Goal: Check status: Check status

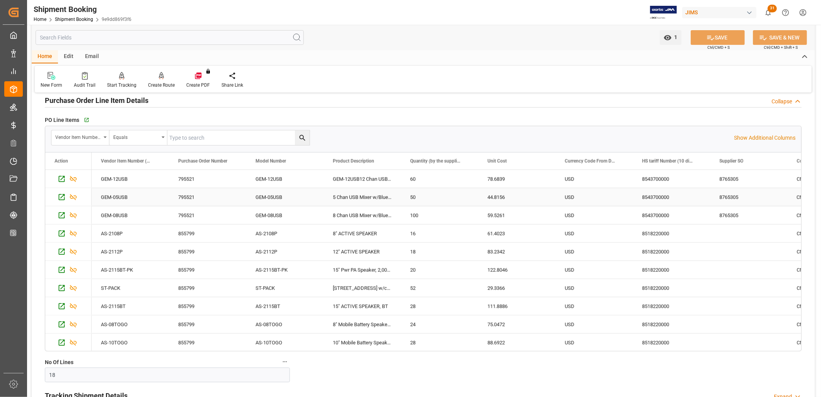
scroll to position [129, 0]
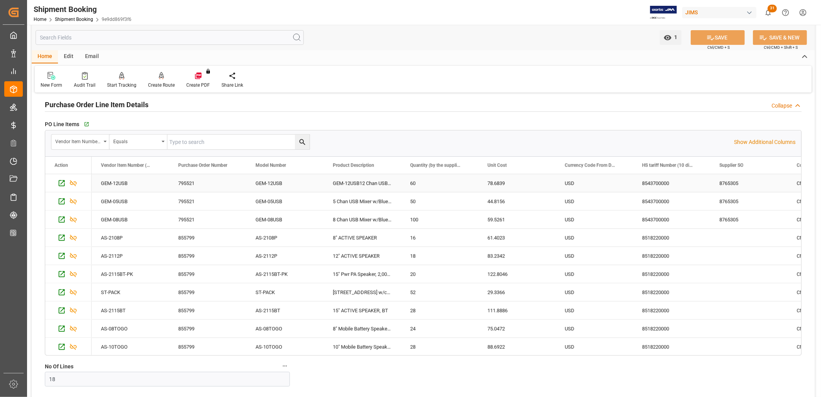
click at [565, 180] on div "USD" at bounding box center [594, 183] width 77 height 18
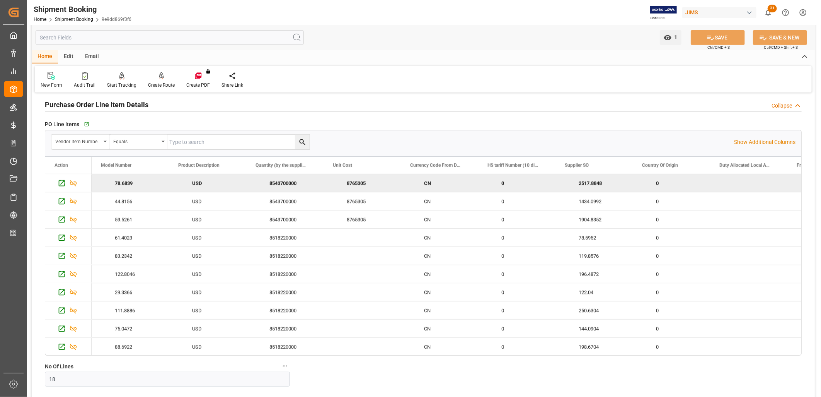
scroll to position [0, 0]
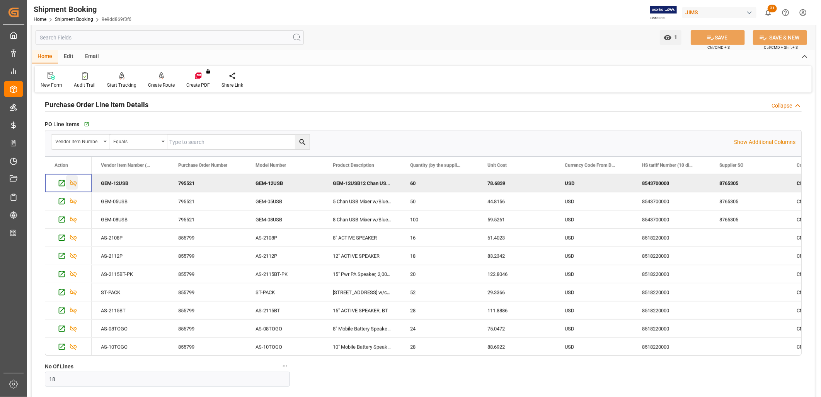
click at [75, 184] on icon "Press SPACE to deselect this row." at bounding box center [73, 183] width 8 height 8
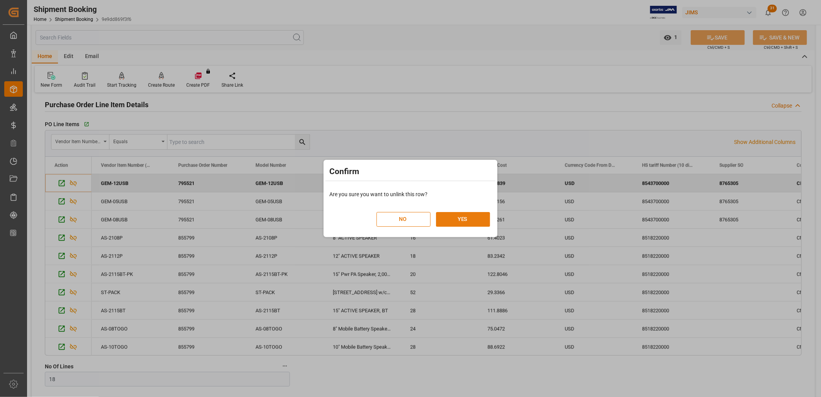
click at [459, 220] on button "YES" at bounding box center [463, 219] width 54 height 15
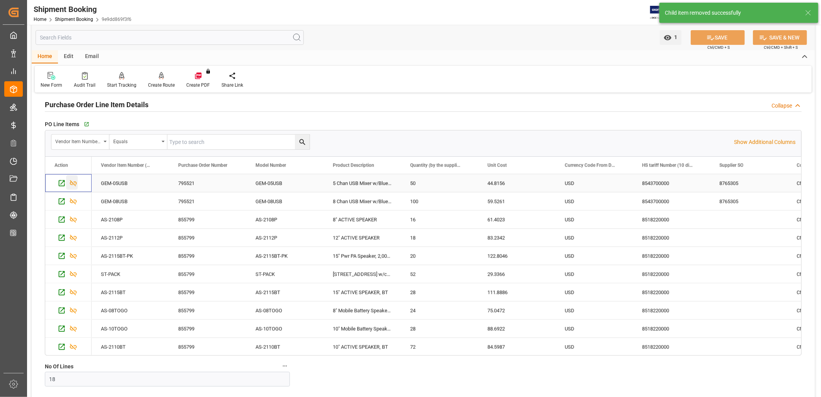
click at [70, 186] on icon "Press SPACE to select this row." at bounding box center [73, 183] width 8 height 8
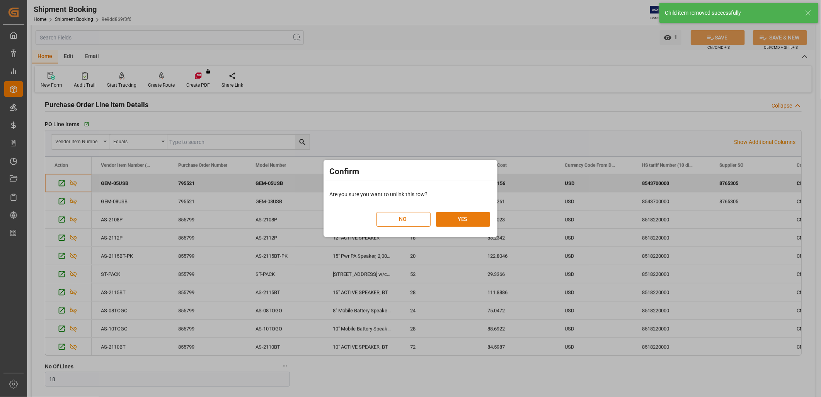
click at [454, 217] on button "YES" at bounding box center [463, 219] width 54 height 15
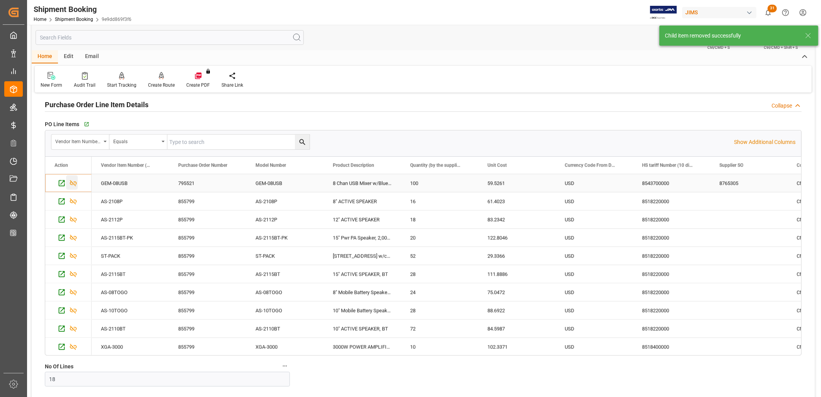
click at [74, 182] on icon "Press SPACE to select this row." at bounding box center [73, 183] width 7 height 6
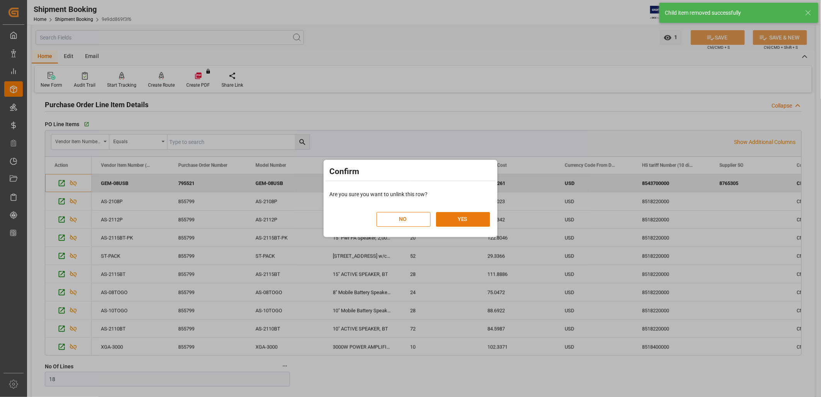
click at [459, 218] on button "YES" at bounding box center [463, 219] width 54 height 15
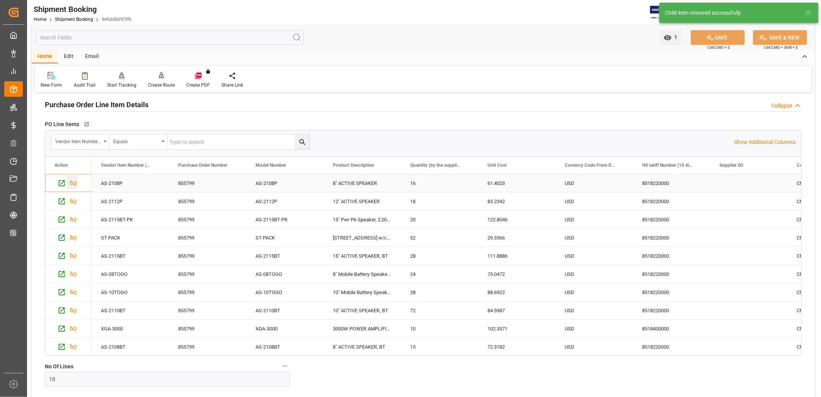
click at [75, 184] on icon "Press SPACE to select this row." at bounding box center [73, 183] width 8 height 8
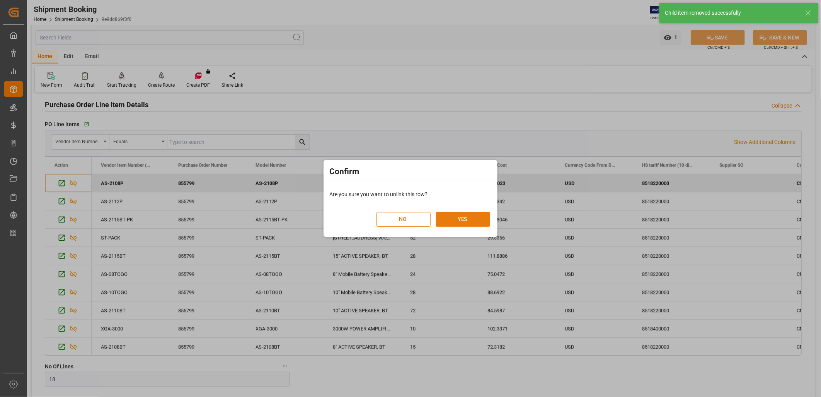
click at [467, 219] on button "YES" at bounding box center [463, 219] width 54 height 15
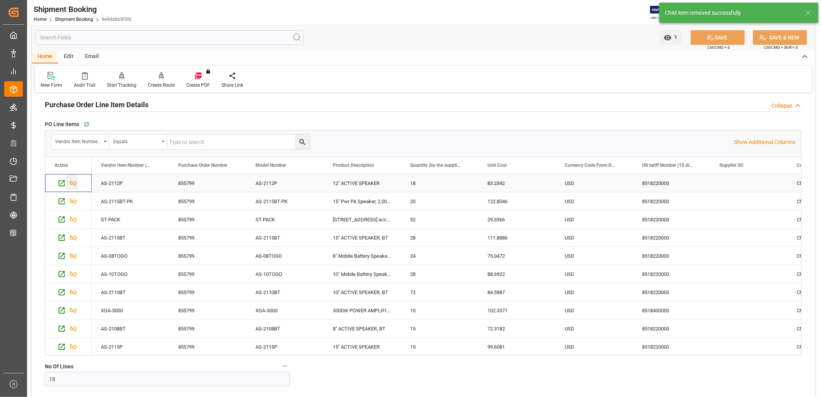
click at [76, 184] on icon "Press SPACE to select this row." at bounding box center [73, 183] width 8 height 8
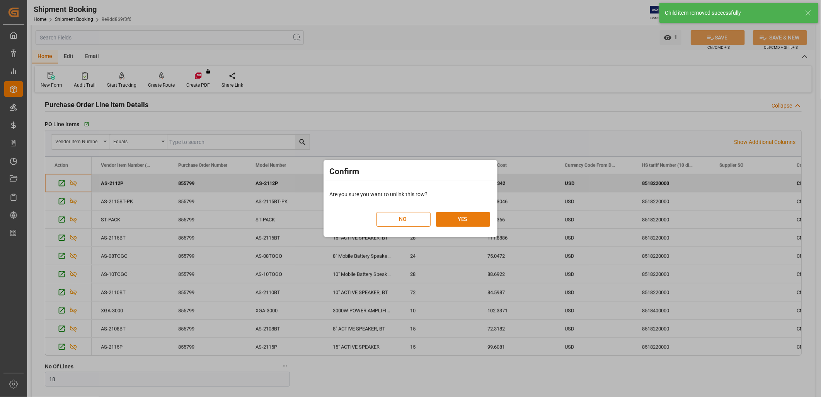
click at [469, 218] on button "YES" at bounding box center [463, 219] width 54 height 15
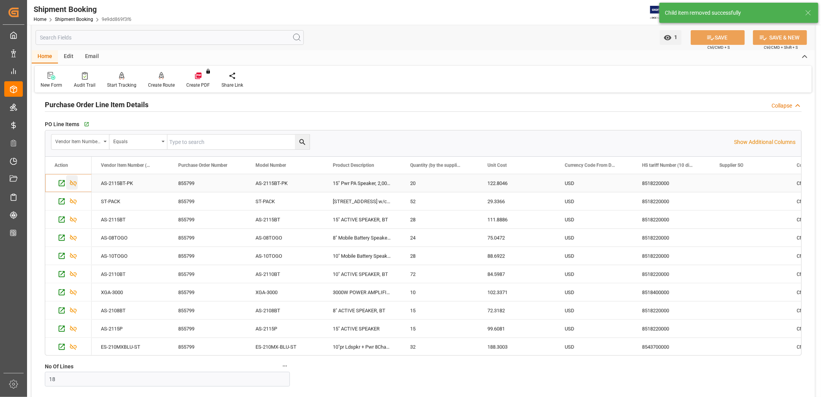
click at [74, 183] on icon "Press SPACE to select this row." at bounding box center [73, 183] width 8 height 8
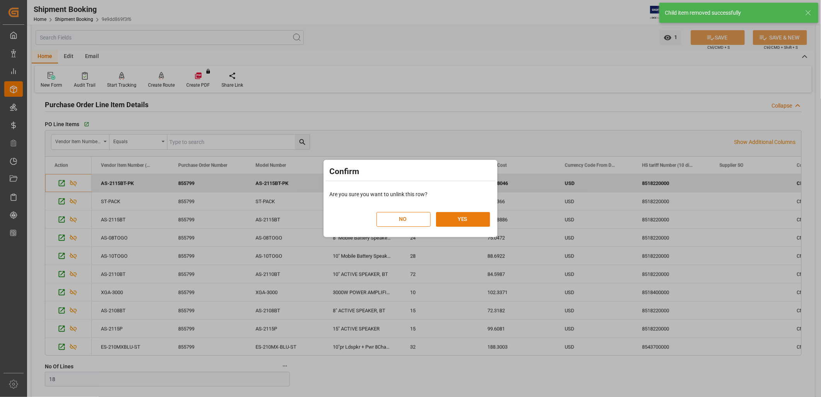
click at [473, 219] on button "YES" at bounding box center [463, 219] width 54 height 15
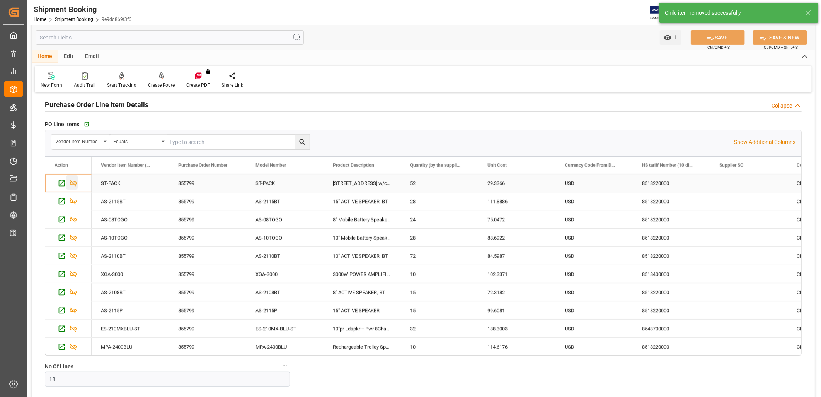
click at [73, 182] on icon "Press SPACE to select this row." at bounding box center [73, 183] width 8 height 8
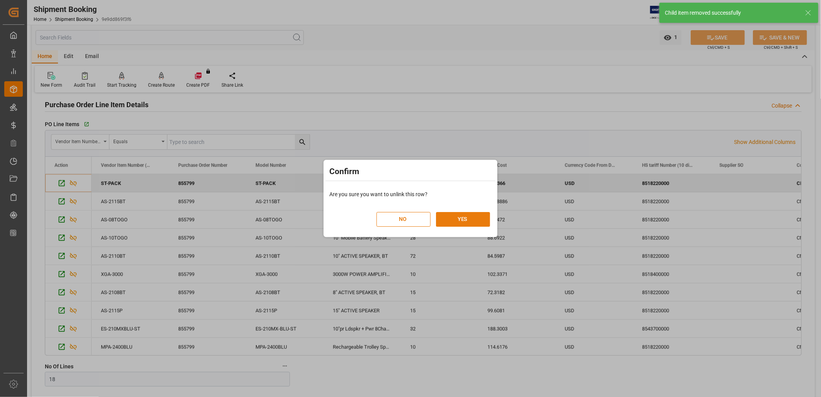
click at [471, 219] on button "YES" at bounding box center [463, 219] width 54 height 15
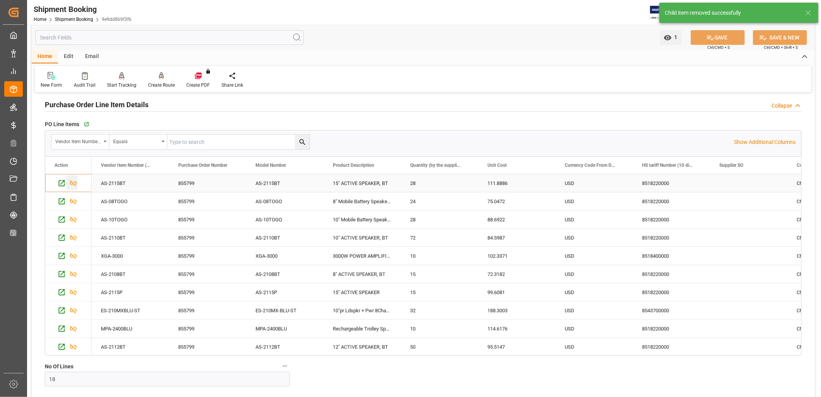
click at [76, 180] on icon "Press SPACE to select this row." at bounding box center [73, 183] width 8 height 8
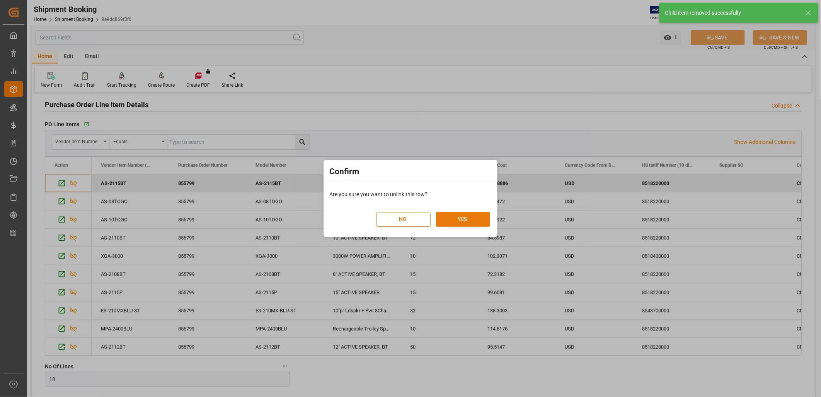
click at [458, 218] on button "YES" at bounding box center [463, 219] width 54 height 15
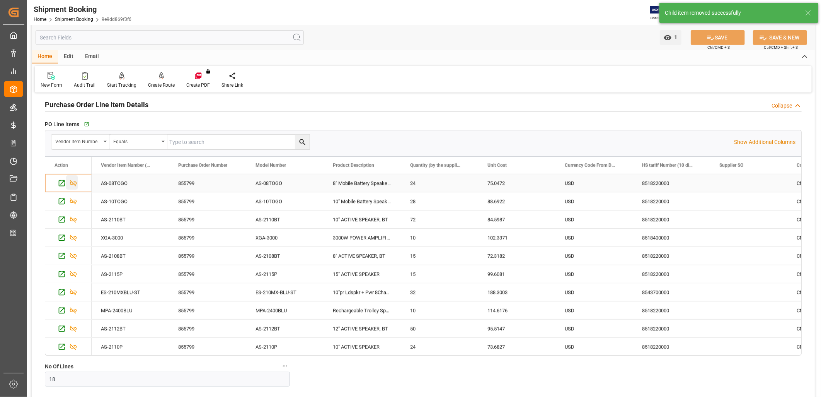
click at [74, 184] on icon "Press SPACE to select this row." at bounding box center [73, 183] width 7 height 6
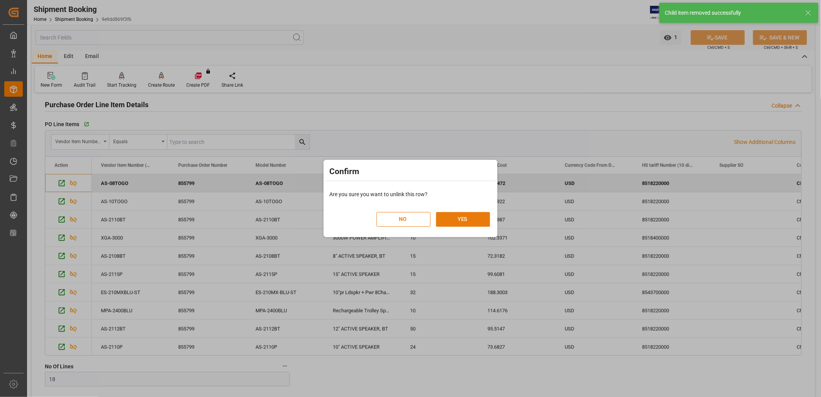
click at [470, 219] on button "YES" at bounding box center [463, 219] width 54 height 15
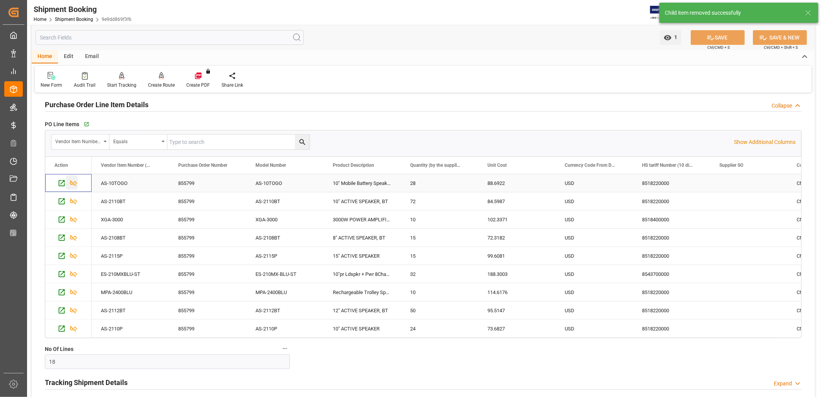
click at [73, 179] on icon "Press SPACE to select this row." at bounding box center [73, 183] width 8 height 8
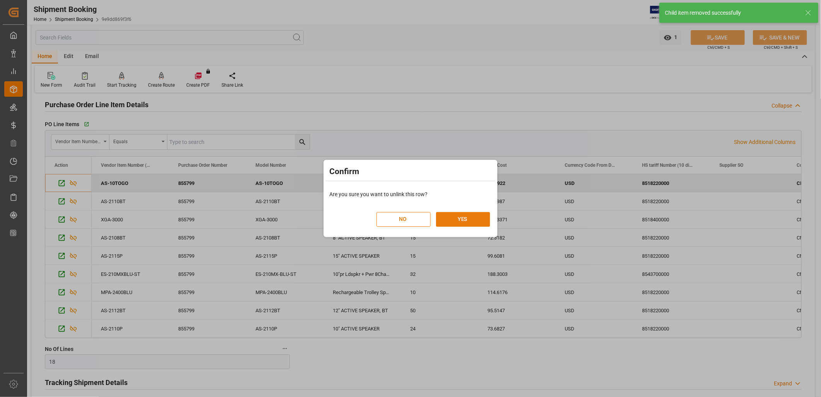
click at [461, 215] on button "YES" at bounding box center [463, 219] width 54 height 15
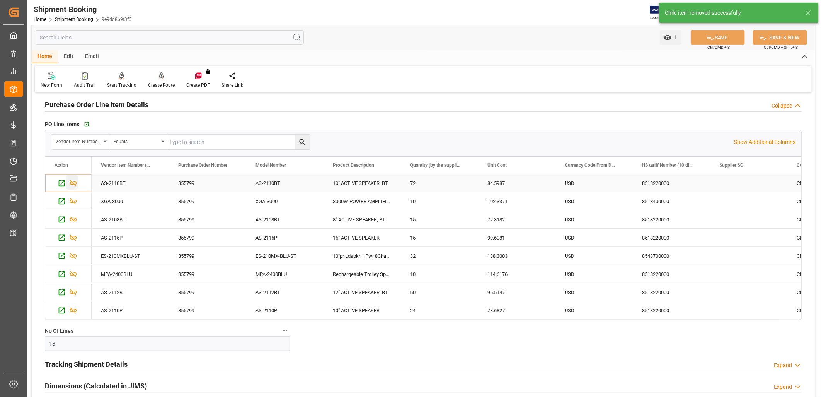
click at [74, 184] on icon "Press SPACE to select this row." at bounding box center [73, 183] width 7 height 6
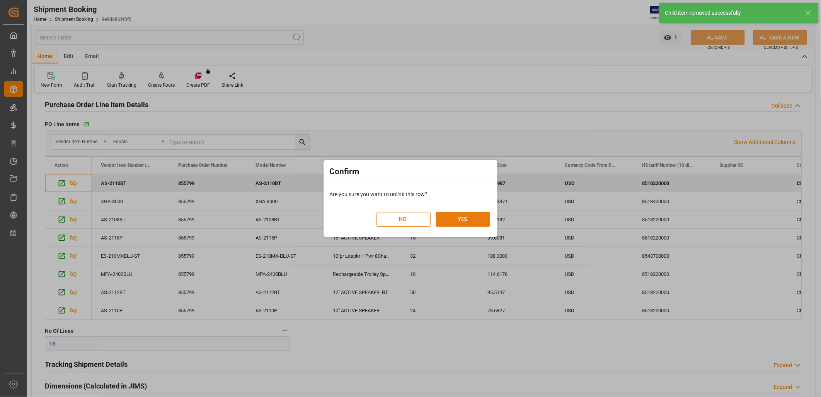
click at [469, 222] on button "YES" at bounding box center [463, 219] width 54 height 15
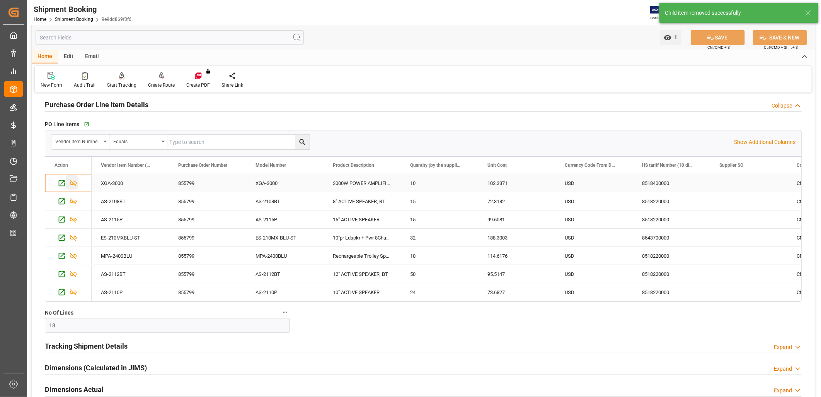
click at [73, 183] on icon "Press SPACE to select this row." at bounding box center [73, 183] width 8 height 8
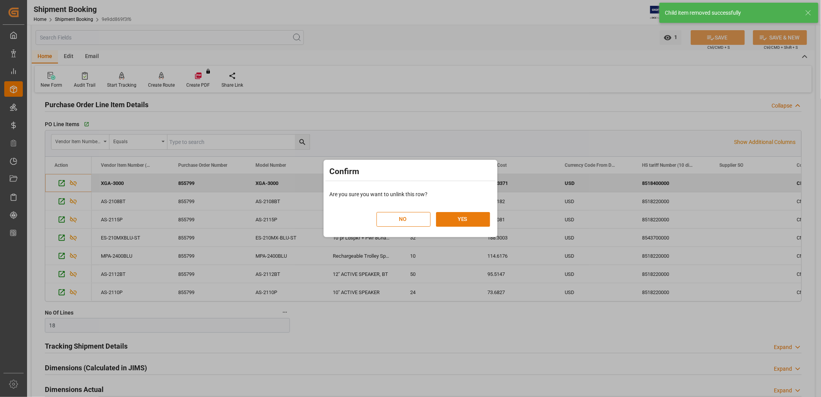
click at [459, 215] on button "YES" at bounding box center [463, 219] width 54 height 15
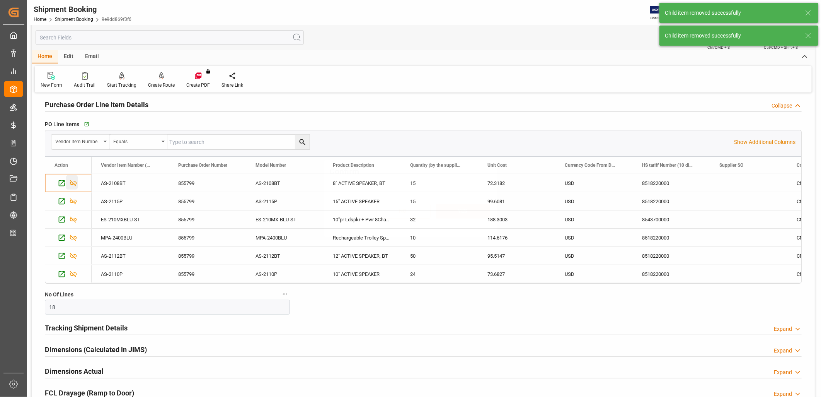
click at [75, 180] on icon "Press SPACE to select this row." at bounding box center [73, 183] width 8 height 8
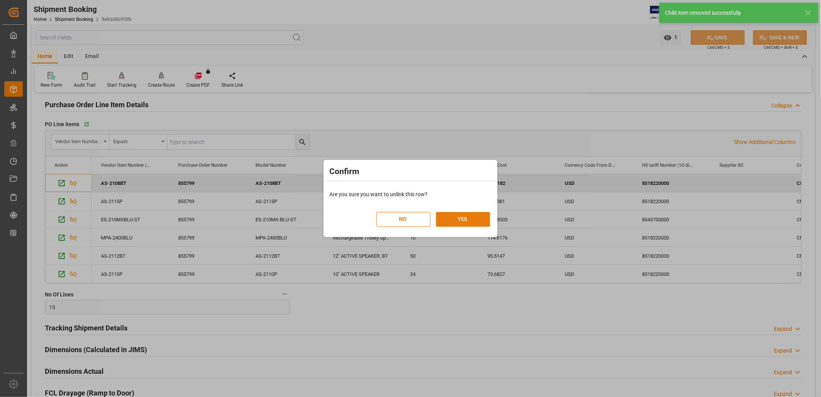
click at [461, 219] on button "YES" at bounding box center [463, 219] width 54 height 15
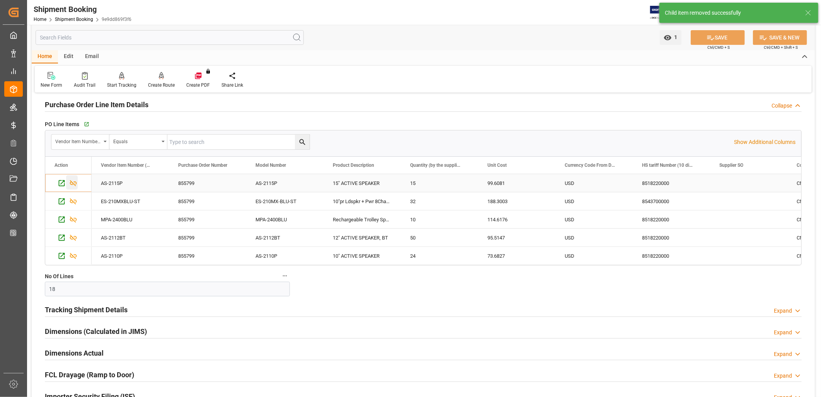
click at [70, 181] on icon "Press SPACE to select this row." at bounding box center [73, 183] width 7 height 6
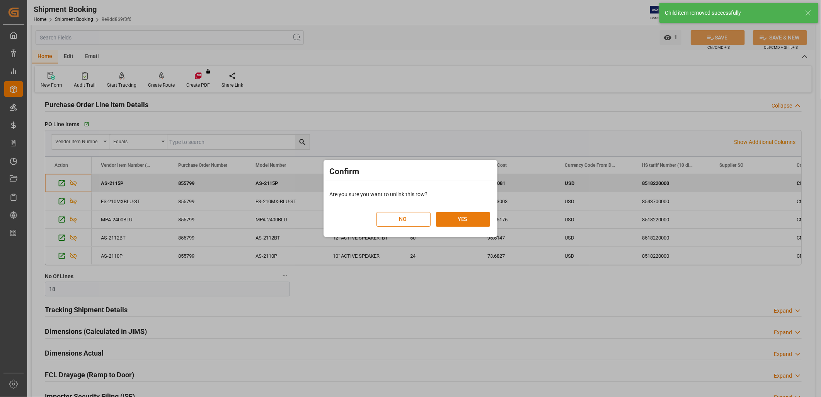
click at [454, 219] on button "YES" at bounding box center [463, 219] width 54 height 15
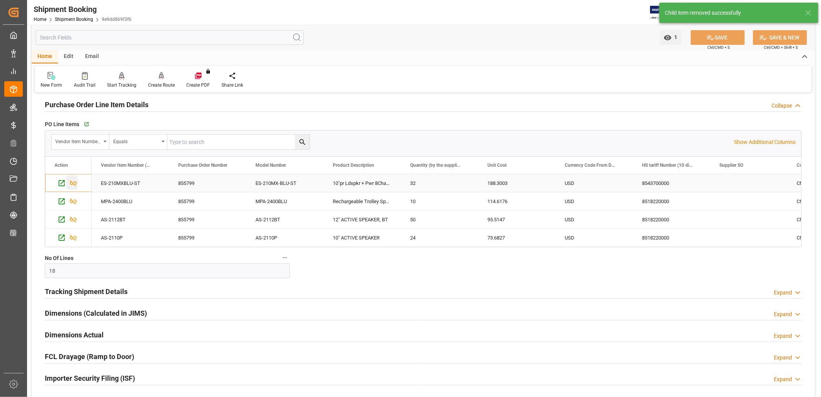
click at [75, 183] on icon "Press SPACE to select this row." at bounding box center [73, 183] width 8 height 8
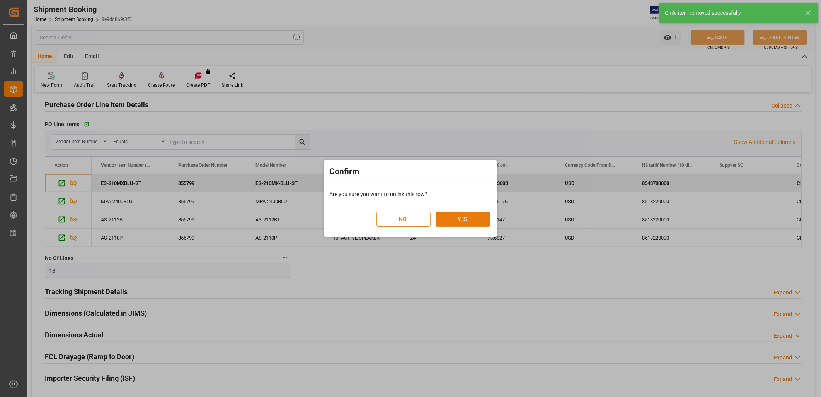
click at [467, 219] on button "YES" at bounding box center [463, 219] width 54 height 15
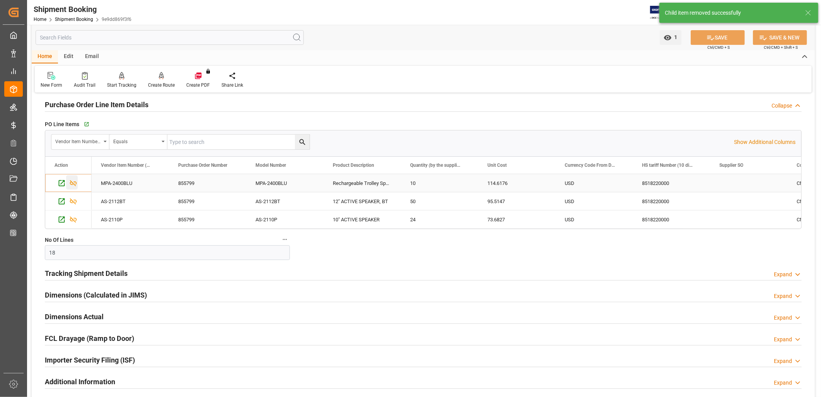
click at [77, 183] on icon "Press SPACE to select this row." at bounding box center [73, 183] width 8 height 8
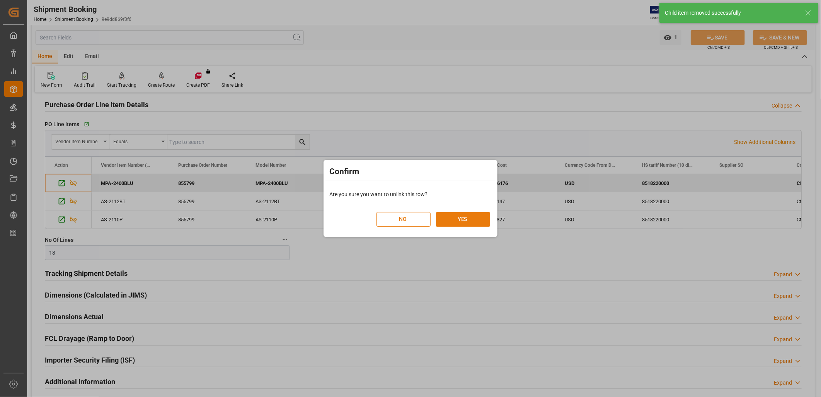
click at [450, 218] on button "YES" at bounding box center [463, 219] width 54 height 15
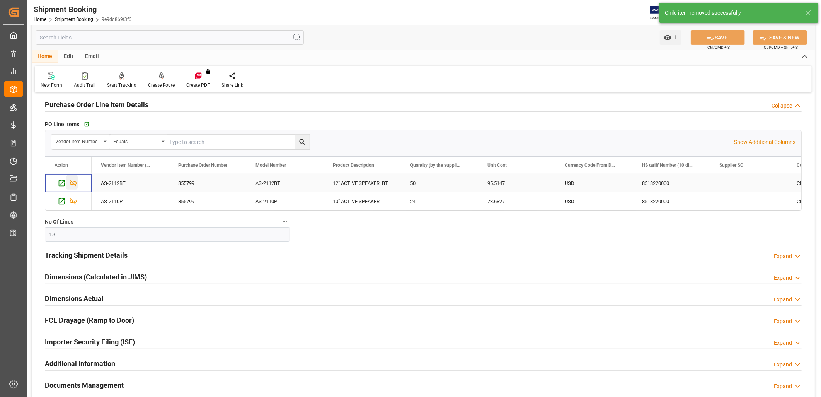
click at [73, 182] on icon "Press SPACE to select this row." at bounding box center [73, 183] width 8 height 8
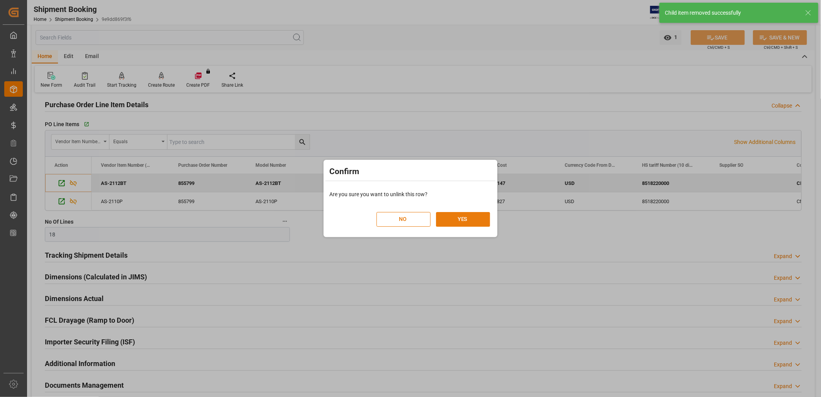
click at [470, 221] on button "YES" at bounding box center [463, 219] width 54 height 15
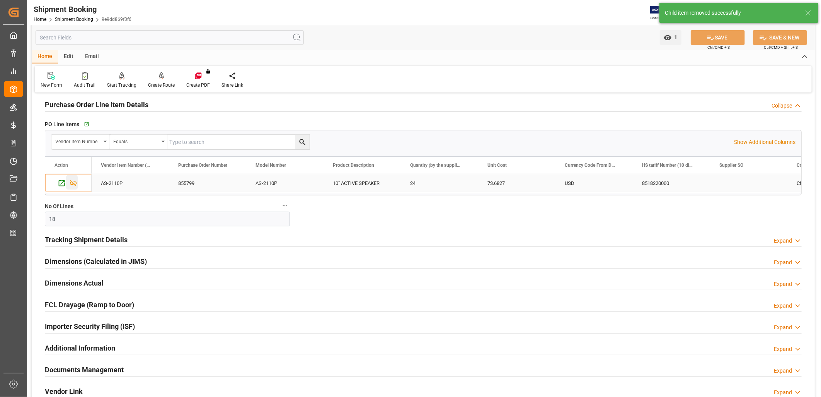
click at [75, 183] on icon "Press SPACE to select this row." at bounding box center [73, 183] width 8 height 8
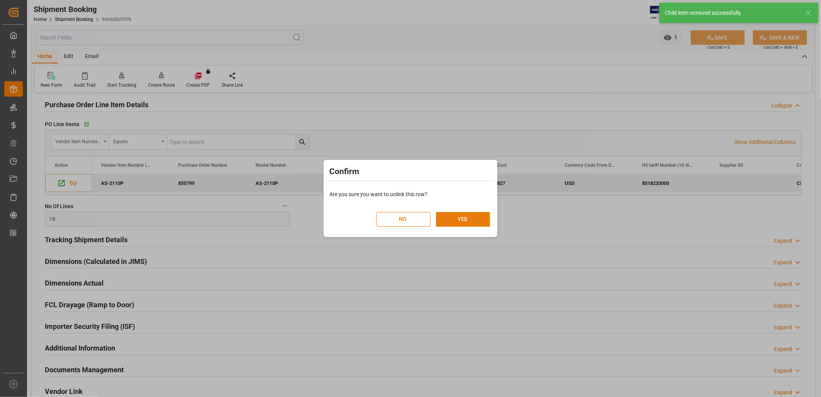
click at [454, 219] on button "YES" at bounding box center [463, 219] width 54 height 15
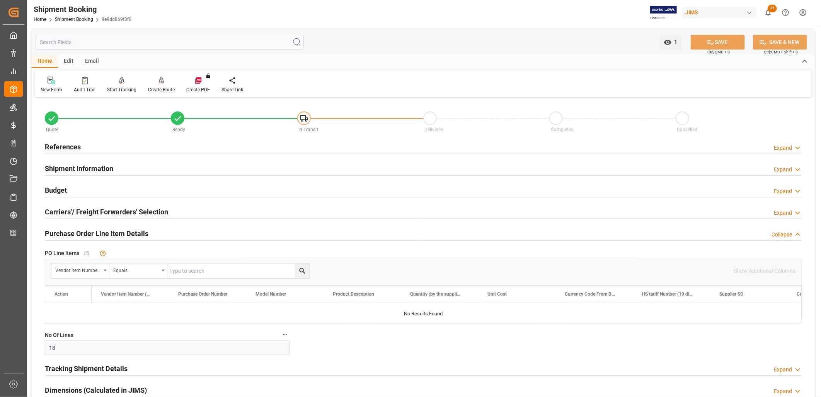
click at [74, 147] on h2 "References" at bounding box center [63, 147] width 36 height 10
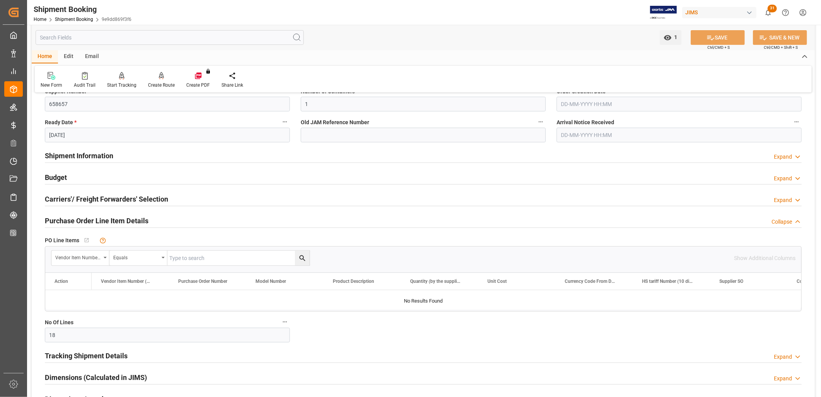
scroll to position [172, 0]
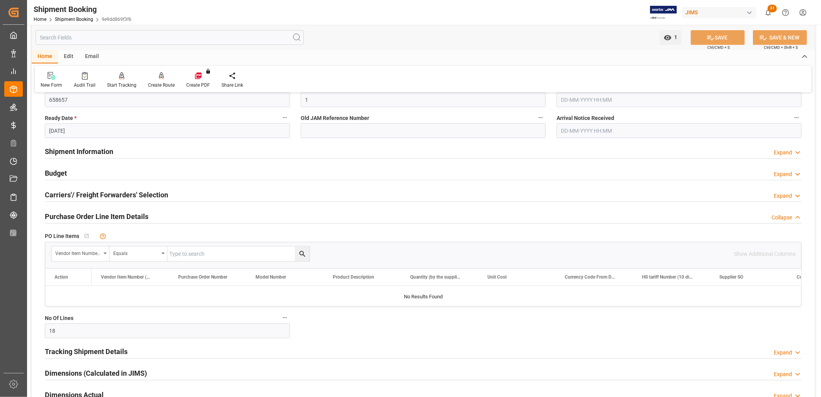
click at [98, 195] on h2 "Carriers'/ Freight Forwarders' Selection" at bounding box center [106, 194] width 123 height 10
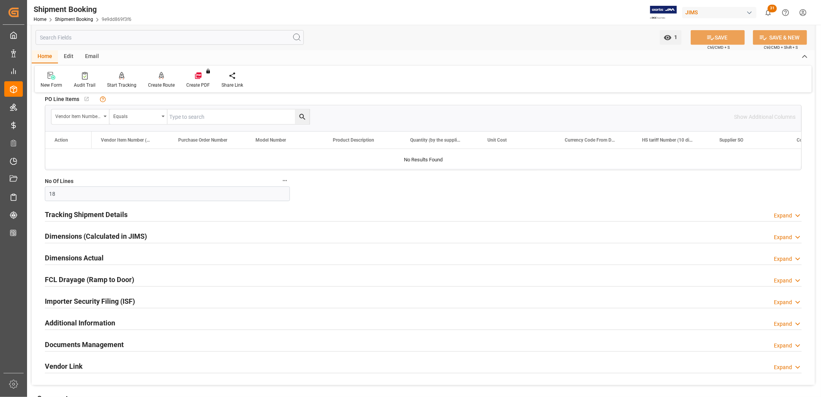
scroll to position [516, 0]
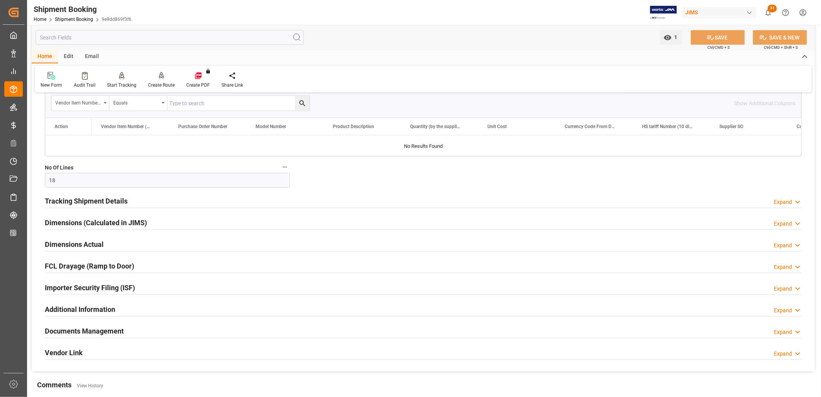
click at [109, 200] on h2 "Tracking Shipment Details" at bounding box center [86, 201] width 83 height 10
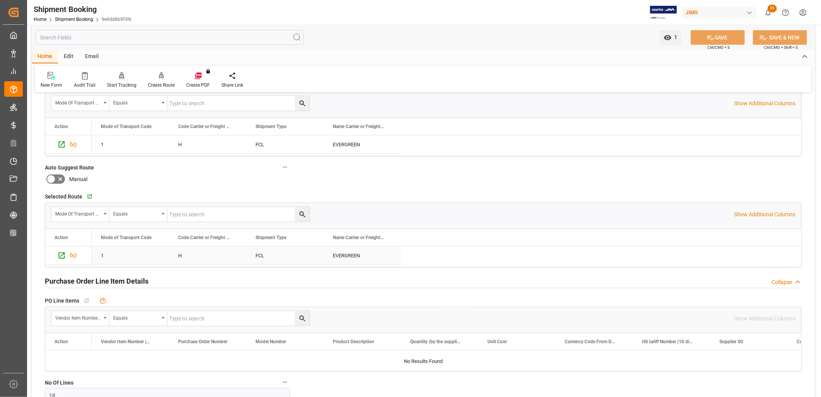
scroll to position [258, 0]
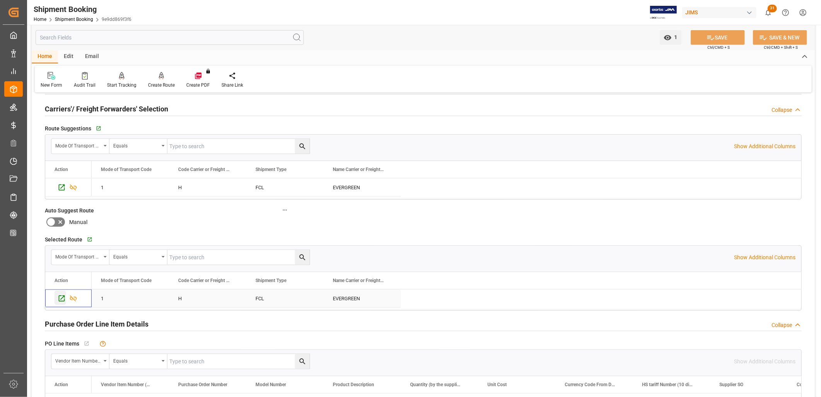
click at [63, 297] on icon "Press SPACE to select this row." at bounding box center [62, 298] width 8 height 8
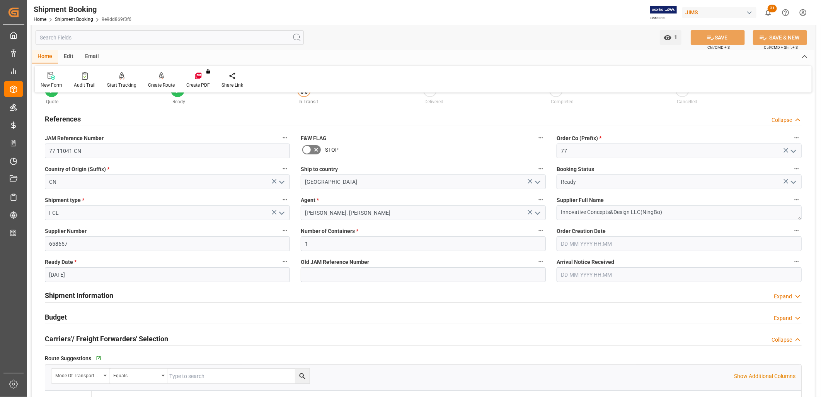
scroll to position [43, 0]
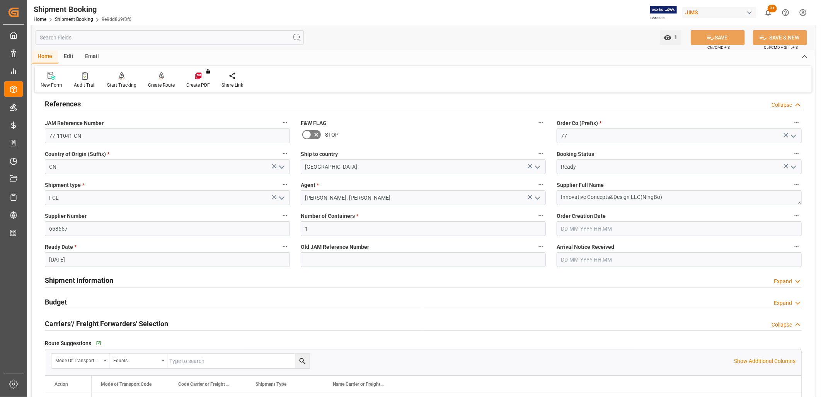
click at [78, 280] on h2 "Shipment Information" at bounding box center [79, 280] width 68 height 10
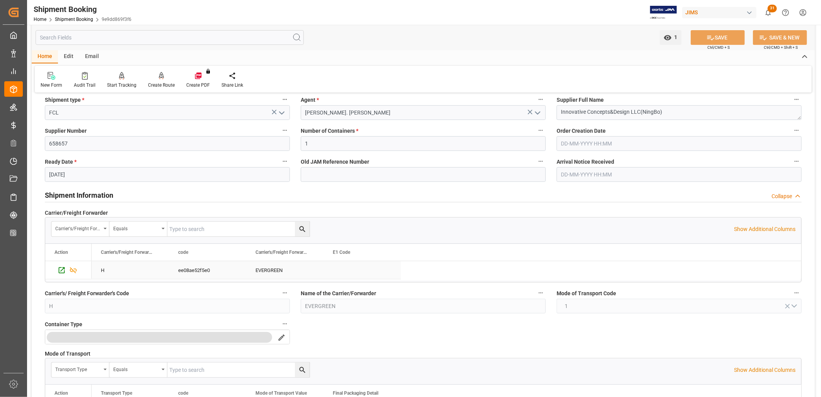
scroll to position [129, 0]
click at [60, 270] on icon "Press SPACE to select this row." at bounding box center [62, 269] width 8 height 8
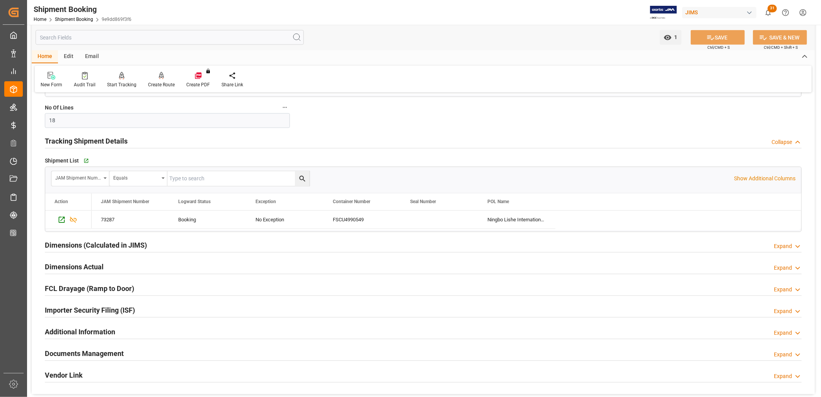
scroll to position [902, 0]
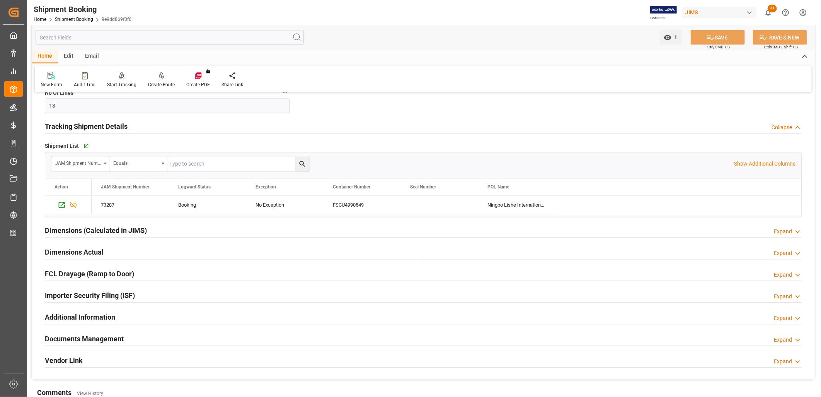
click at [86, 128] on h2 "Tracking Shipment Details" at bounding box center [86, 126] width 83 height 10
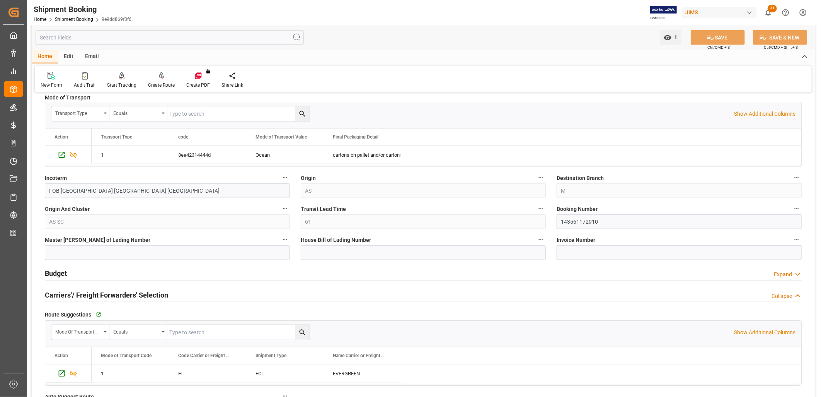
scroll to position [300, 0]
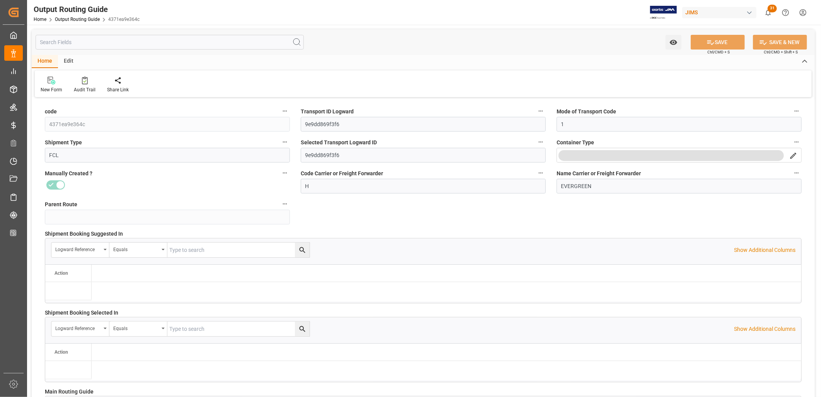
type input "16-09-2025 14:38"
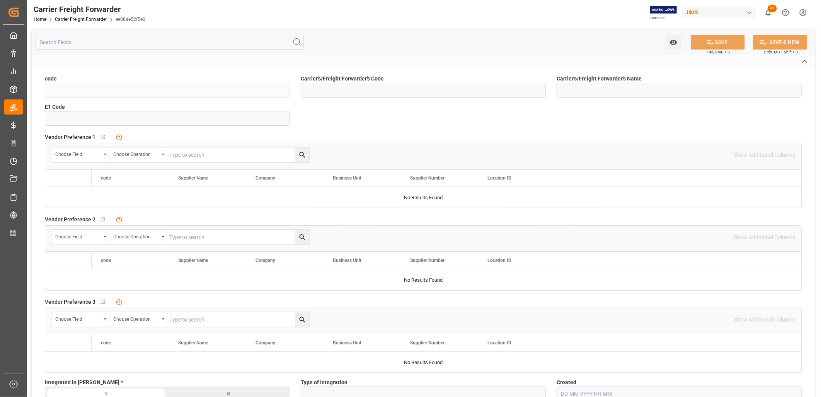
type input "ee08ae52f5e0"
type input "H"
type input "EVERGREEN"
type input "EDI"
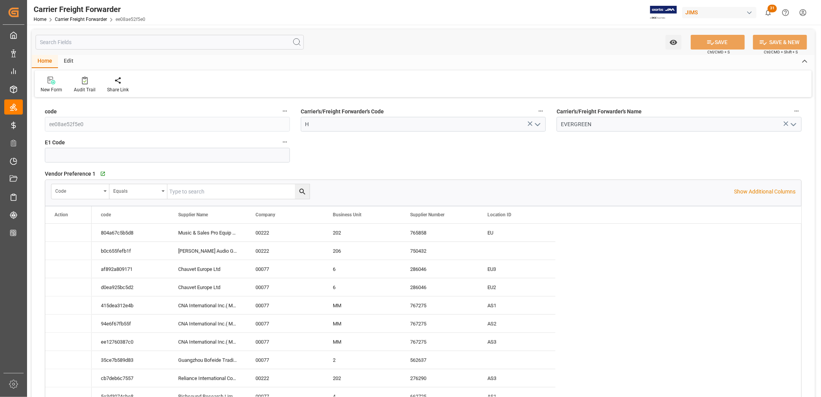
type input "20-03-2024 16:28"
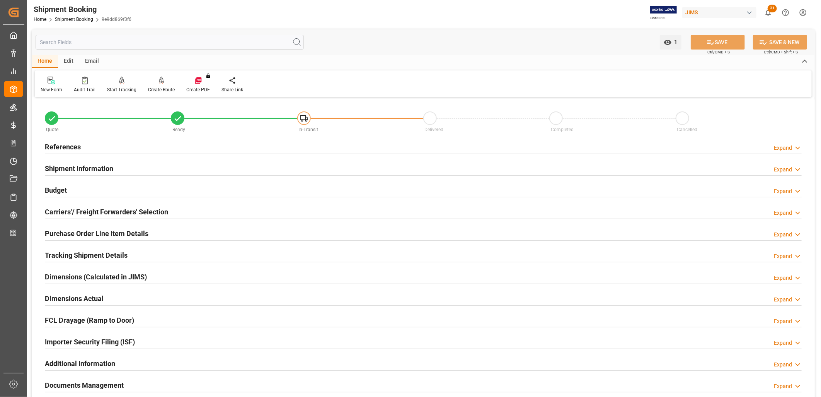
click at [114, 232] on h2 "Purchase Order Line Item Details" at bounding box center [97, 233] width 104 height 10
